Goal: Navigation & Orientation: Find specific page/section

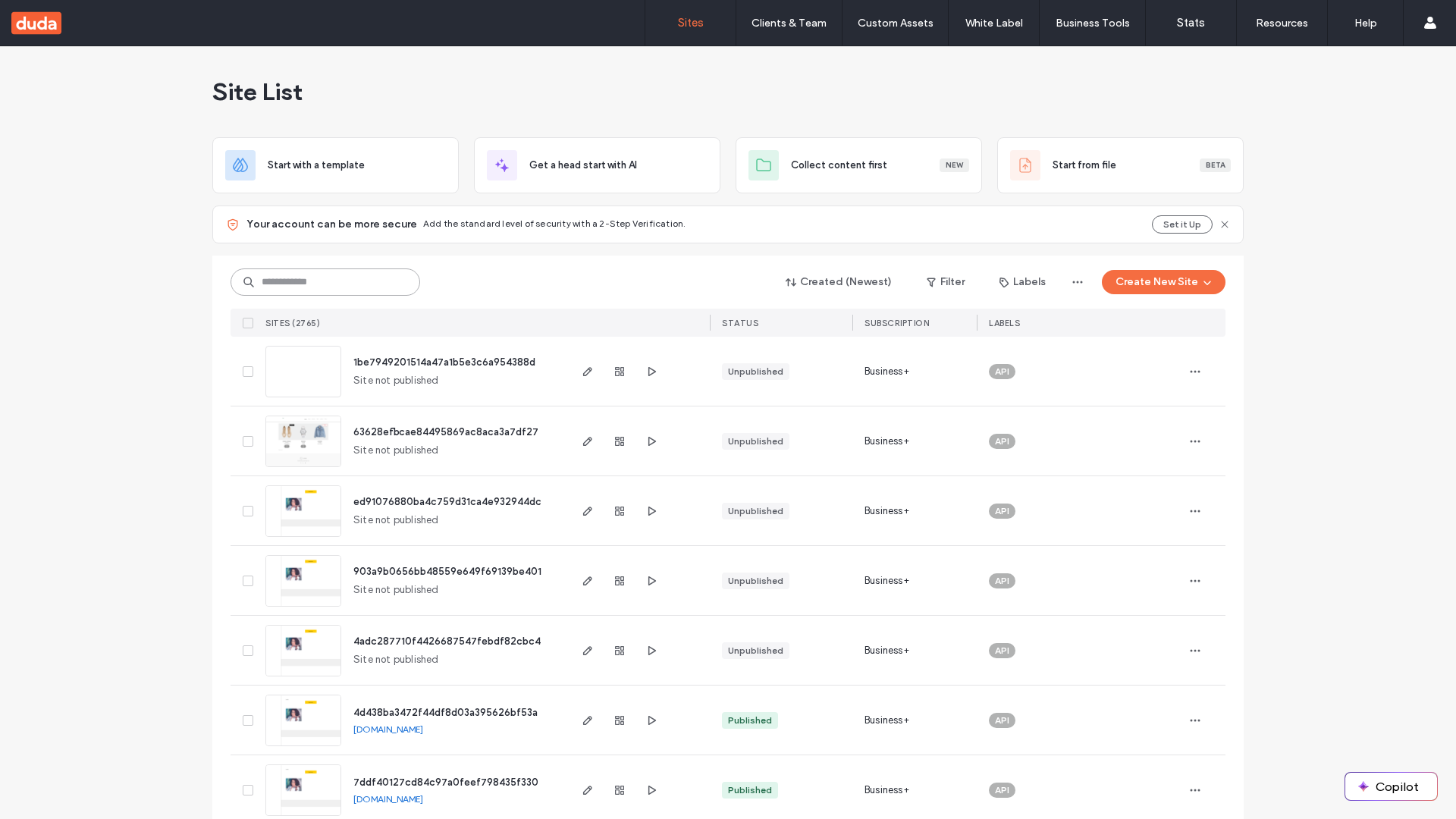
click at [320, 282] on input at bounding box center [326, 281] width 190 height 27
type input "**********"
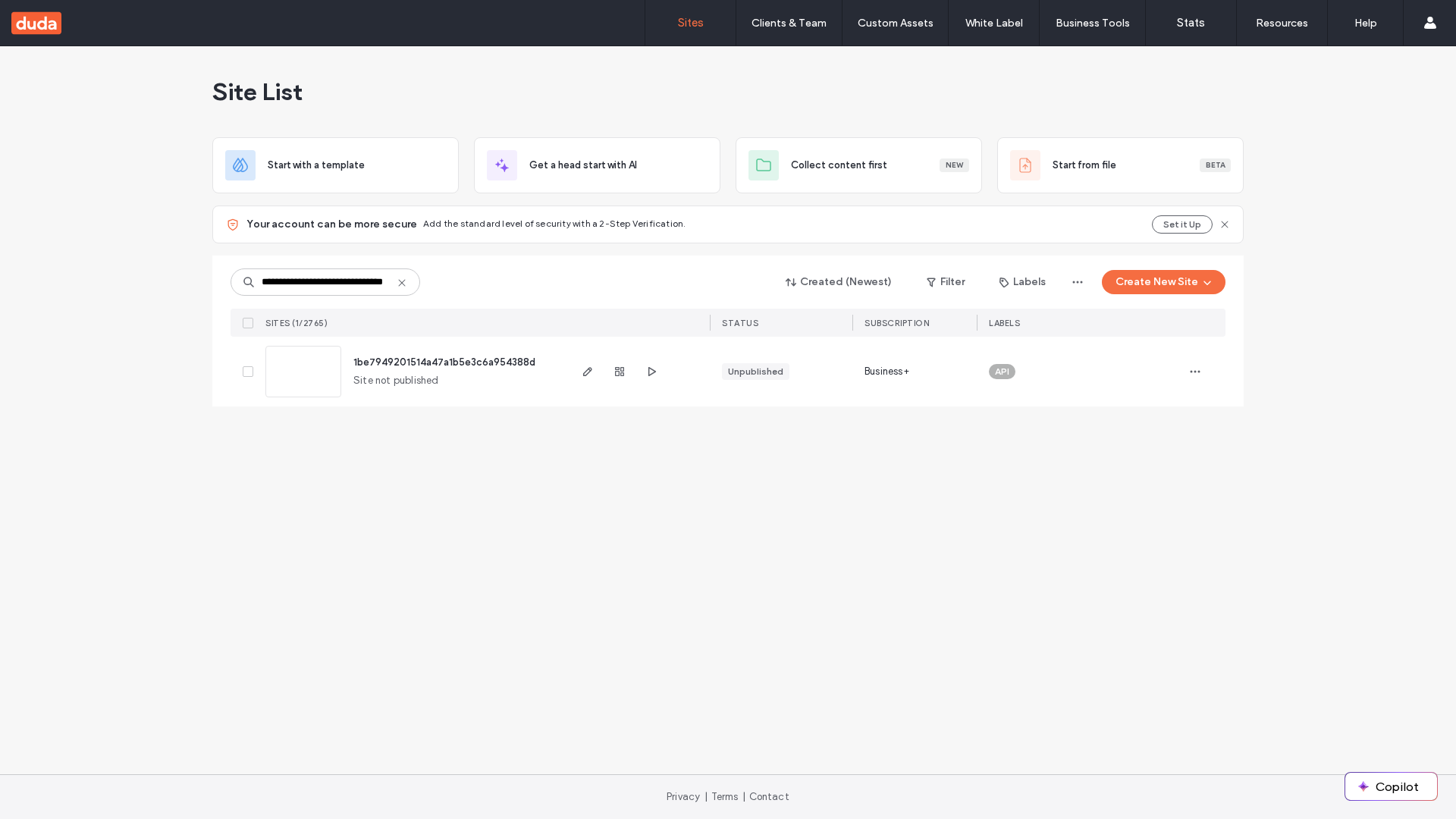
click at [446, 361] on span "1be7949201514a47a1b5e3c6a954388d" at bounding box center [445, 362] width 182 height 12
